Goal: Obtain resource: Download file/media

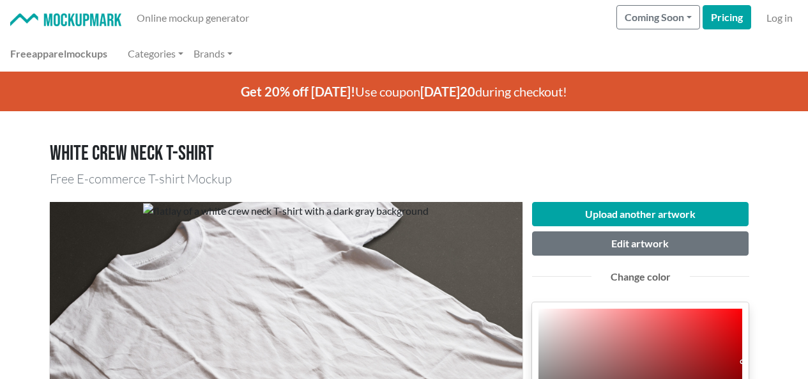
scroll to position [192, 0]
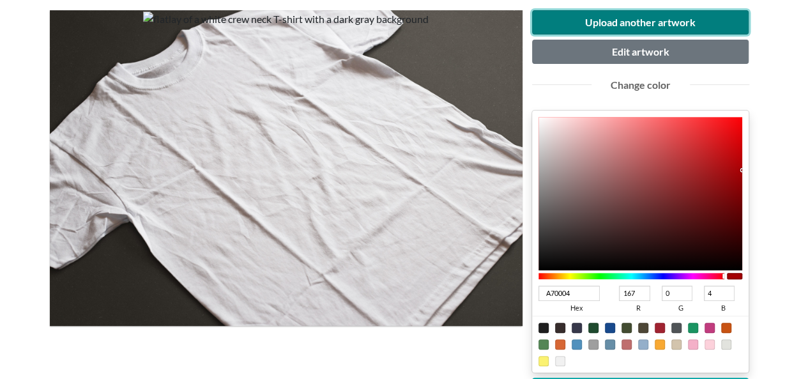
click at [662, 13] on button "Upload another artwork" at bounding box center [640, 22] width 217 height 24
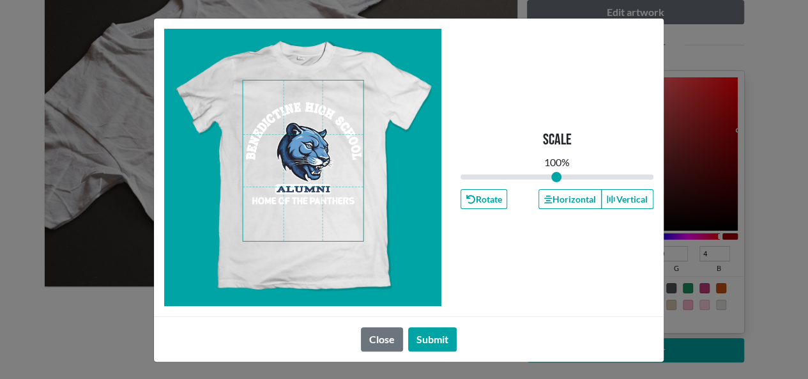
scroll to position [152, 0]
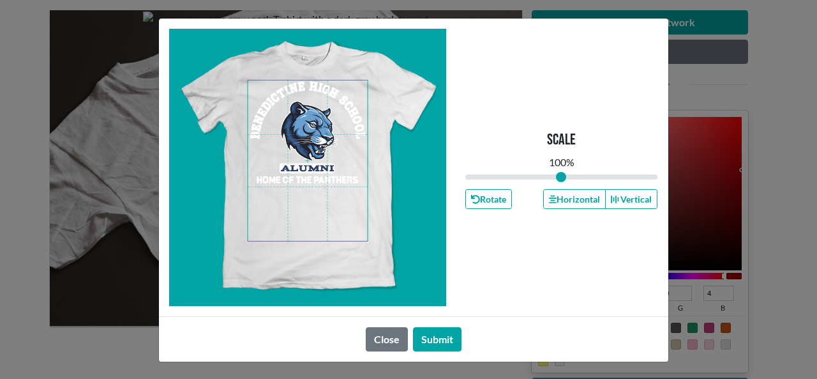
click at [318, 149] on span at bounding box center [308, 160] width 120 height 160
click at [563, 197] on button "Horizontal" at bounding box center [574, 199] width 63 height 20
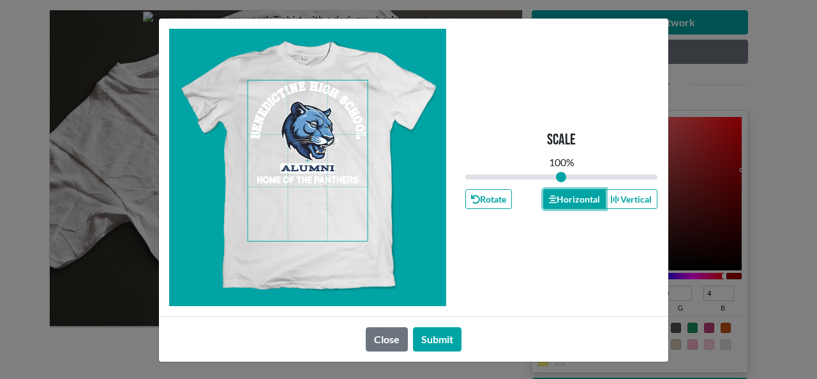
click at [563, 197] on button "Horizontal" at bounding box center [574, 199] width 63 height 20
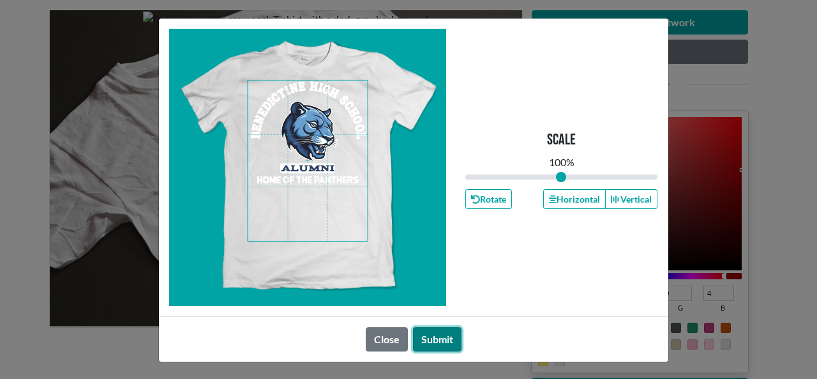
click at [444, 341] on button "Submit" at bounding box center [437, 339] width 49 height 24
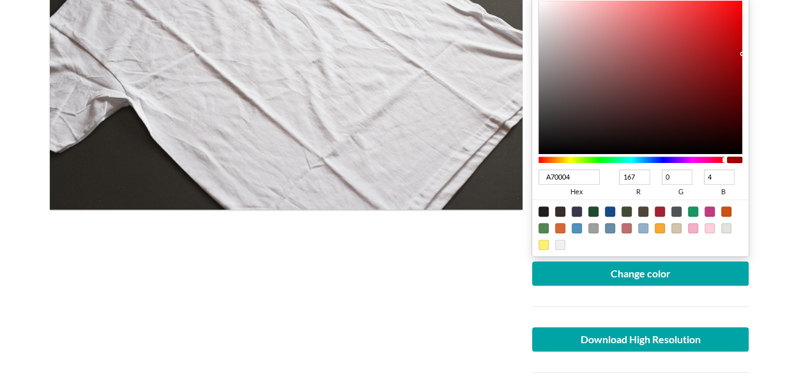
scroll to position [280, 0]
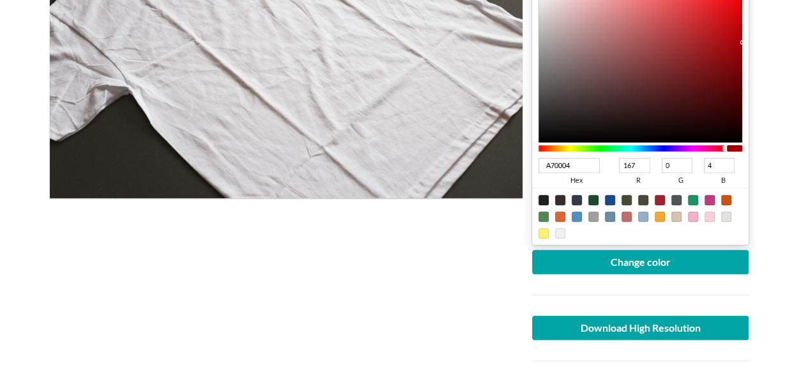
type input "003AA7"
type input "0"
type input "58"
type input "167"
click at [651, 149] on div at bounding box center [631, 148] width 186 height 6
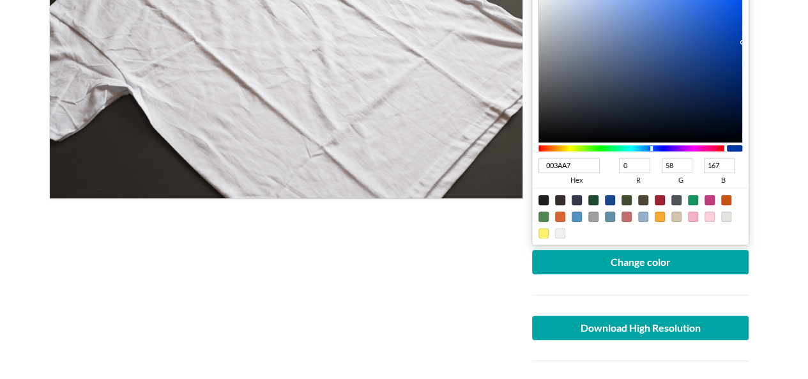
click at [662, 143] on div at bounding box center [631, 147] width 186 height 11
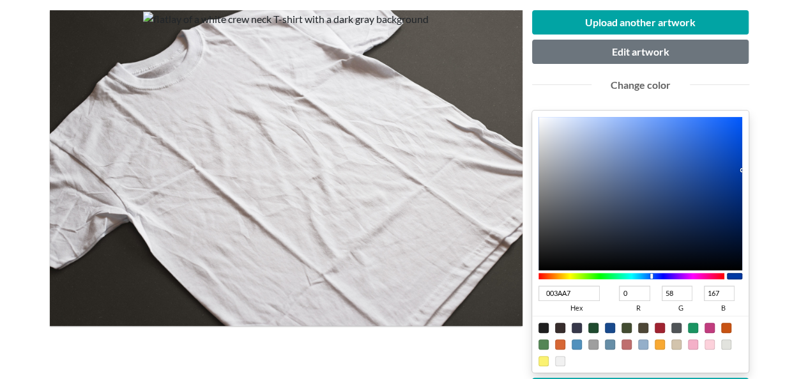
scroll to position [216, 0]
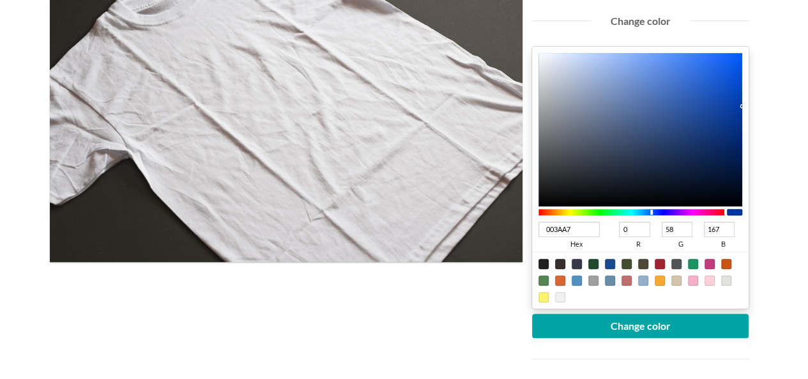
type input "0033A7"
type input "51"
click at [653, 212] on div at bounding box center [652, 212] width 3 height 6
type input "0022A7"
type input "34"
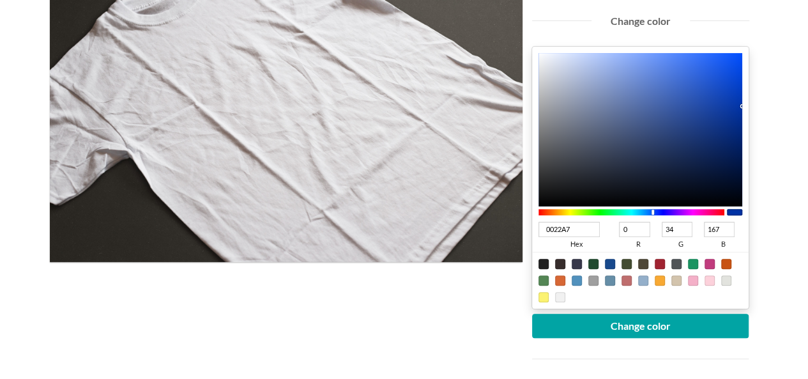
click at [656, 210] on div at bounding box center [631, 212] width 186 height 6
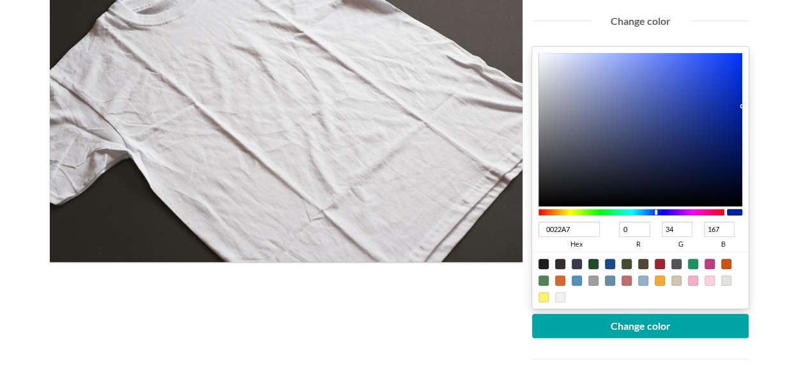
type input "051967"
type input "5"
type input "25"
type input "103"
type input "041865"
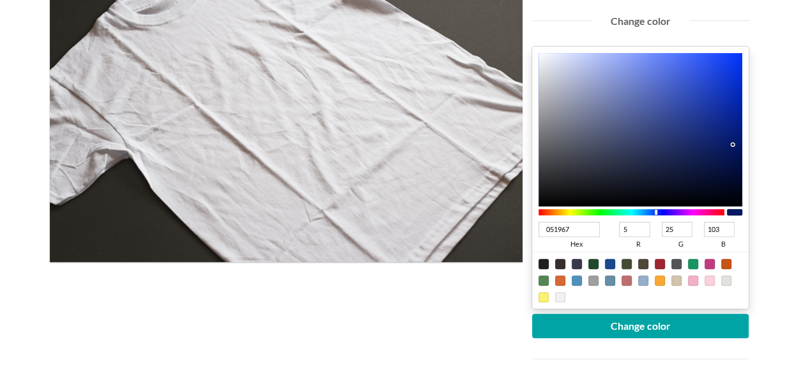
type input "4"
type input "24"
type input "101"
type input "031760"
type input "3"
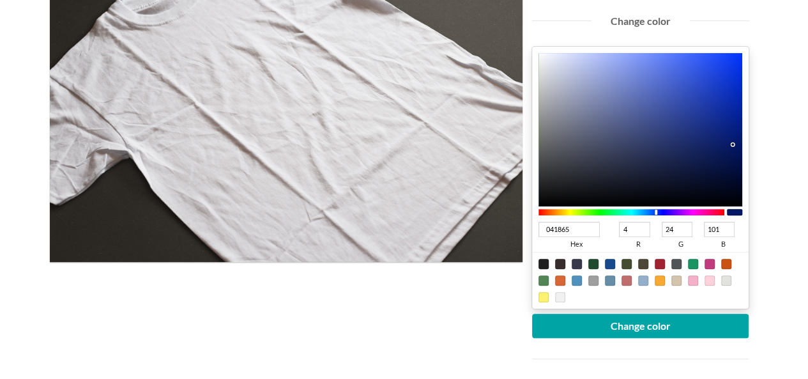
type input "23"
type input "96"
type input "001667"
type input "0"
type input "22"
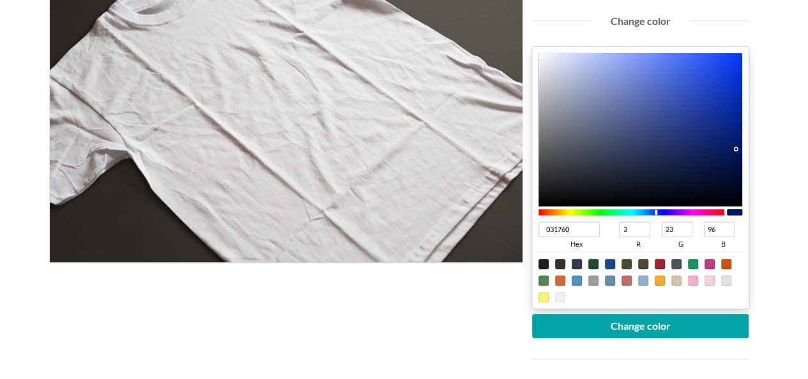
type input "103"
type input "00176C"
type input "23"
type input "108"
type input "00176D"
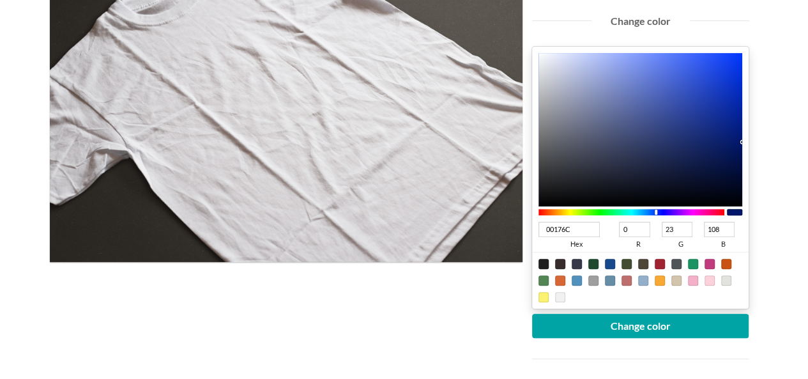
type input "109"
type input "00176F"
type input "111"
type input "001771"
type input "113"
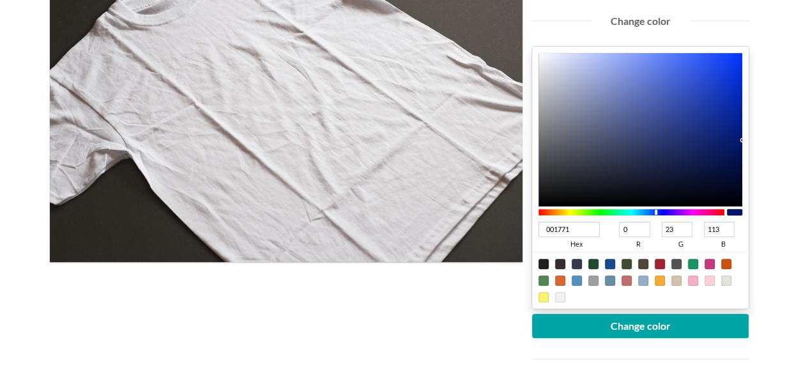
type input "001875"
type input "24"
type input "117"
type input "001877"
type input "119"
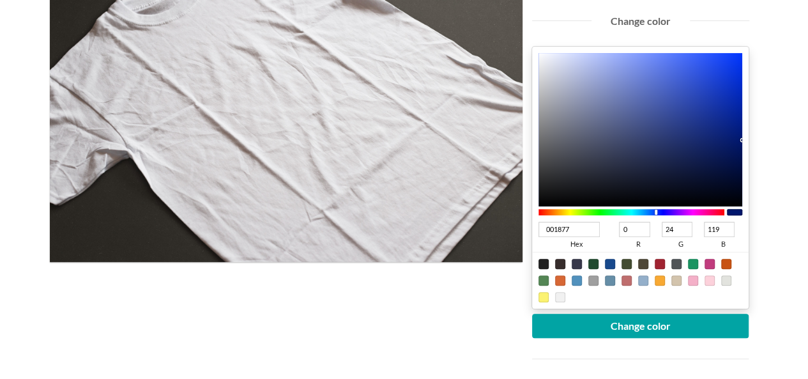
type input "001878"
type input "120"
drag, startPoint x: 733, startPoint y: 144, endPoint x: 783, endPoint y: 133, distance: 51.5
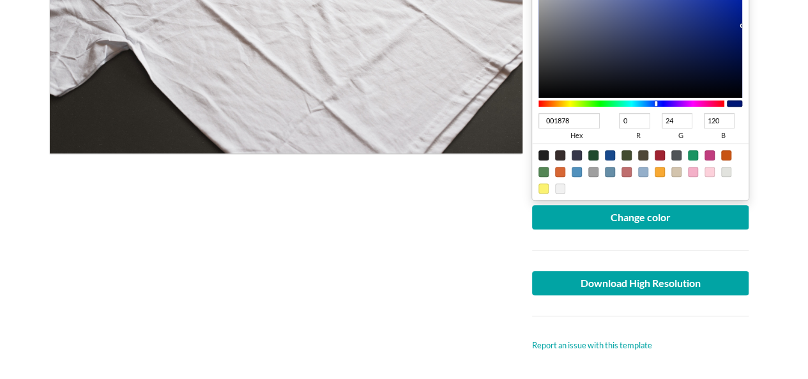
scroll to position [407, 0]
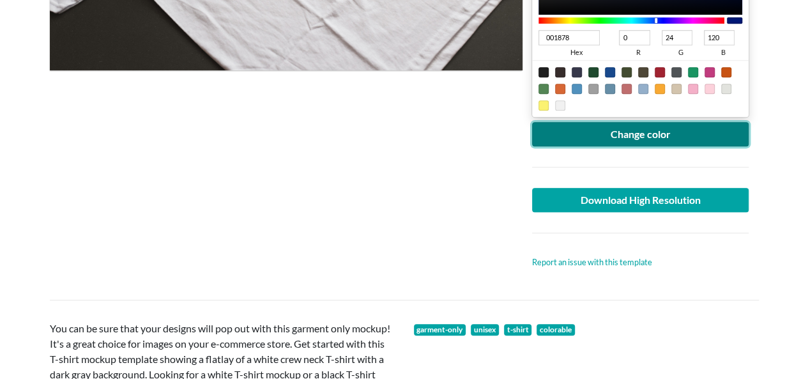
click at [693, 130] on button "Change color" at bounding box center [640, 134] width 217 height 24
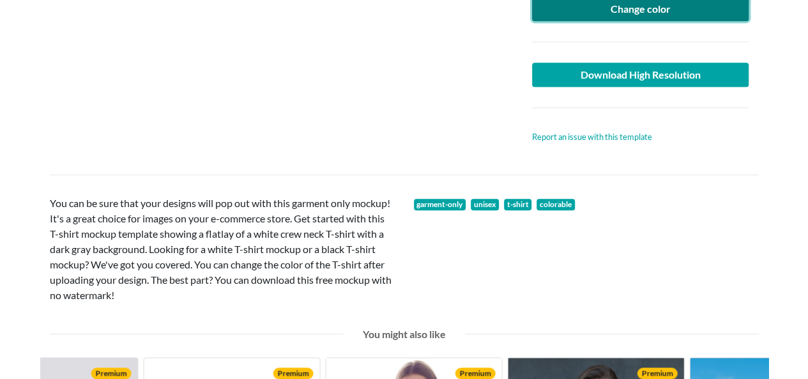
scroll to position [535, 0]
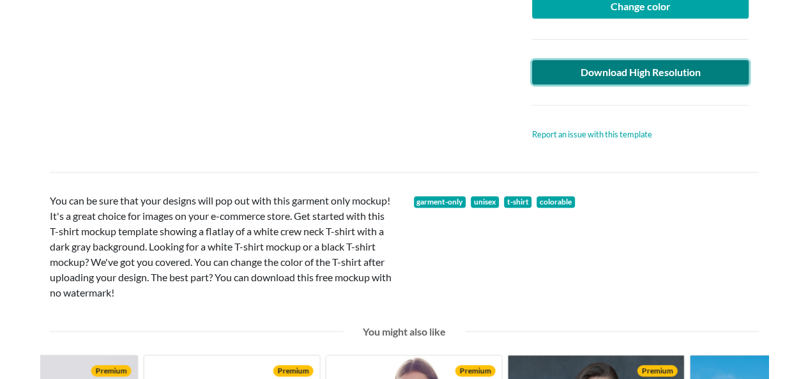
click at [674, 68] on link "Download High Resolution" at bounding box center [640, 72] width 217 height 24
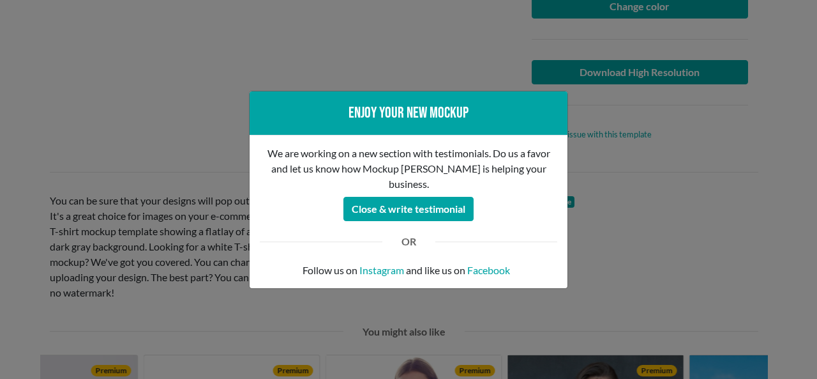
click at [33, 94] on div "Enjoy your new mockup We are working on a new section with testimonials. Do us …" at bounding box center [408, 189] width 817 height 379
